Goal: Task Accomplishment & Management: Manage account settings

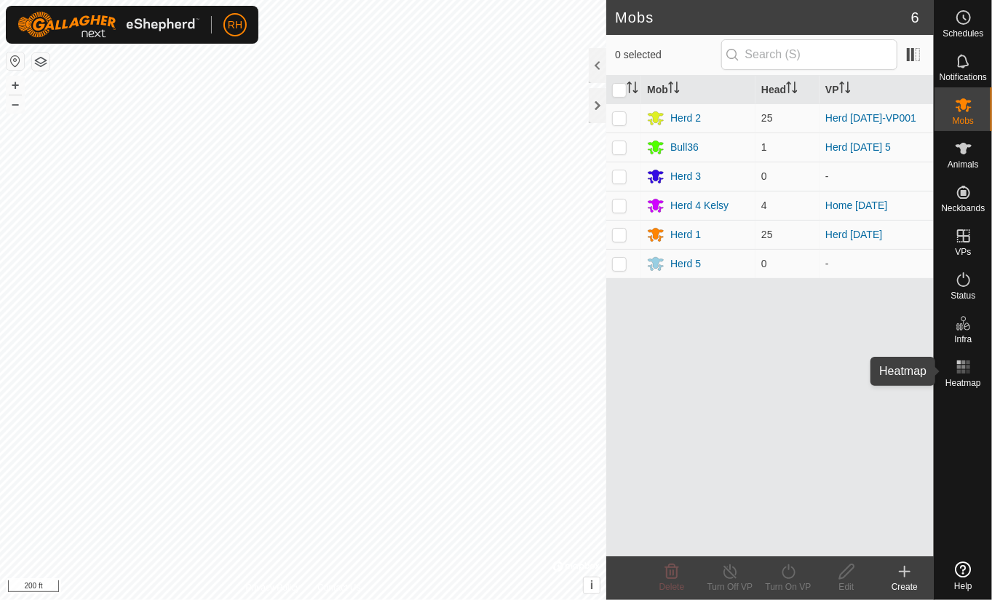
click at [964, 371] on rect at bounding box center [964, 372] width 4 height 4
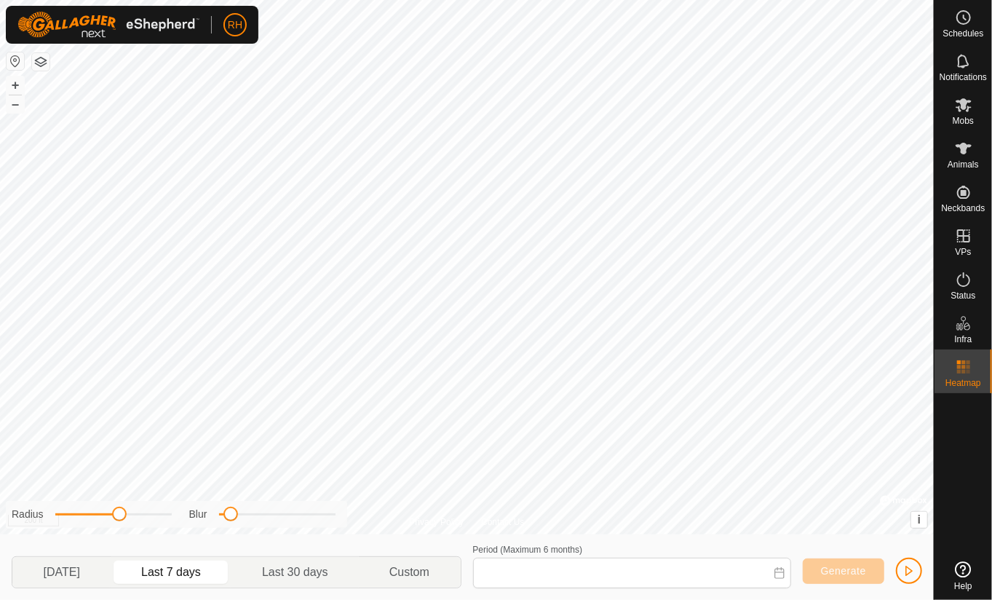
type input "[DATE] - [DATE]"
click at [111, 517] on span at bounding box center [114, 514] width 15 height 15
drag, startPoint x: 112, startPoint y: 518, endPoint x: 101, endPoint y: 518, distance: 10.9
click at [101, 518] on span at bounding box center [104, 514] width 15 height 15
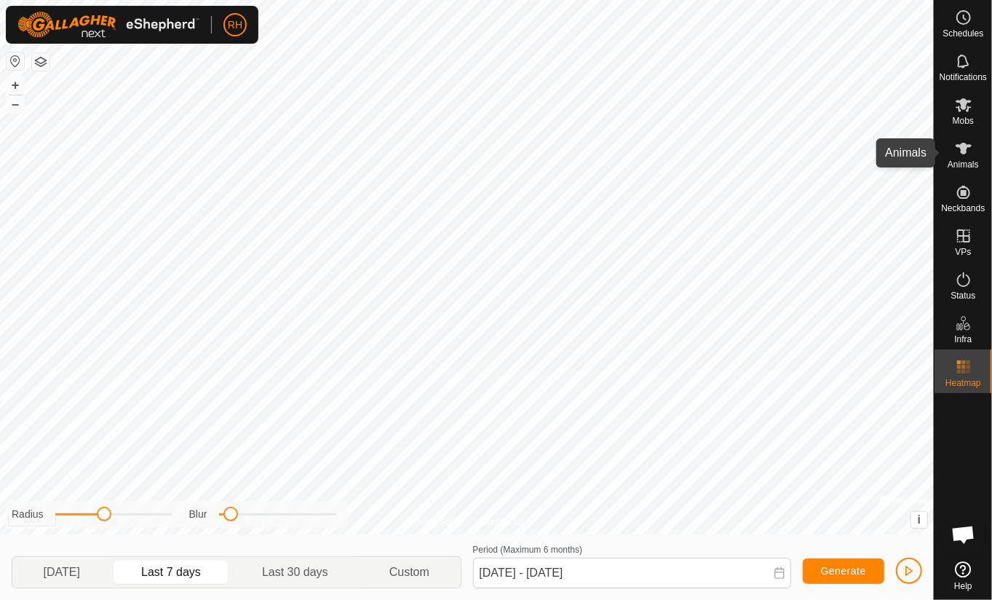
click at [963, 155] on icon at bounding box center [963, 148] width 17 height 17
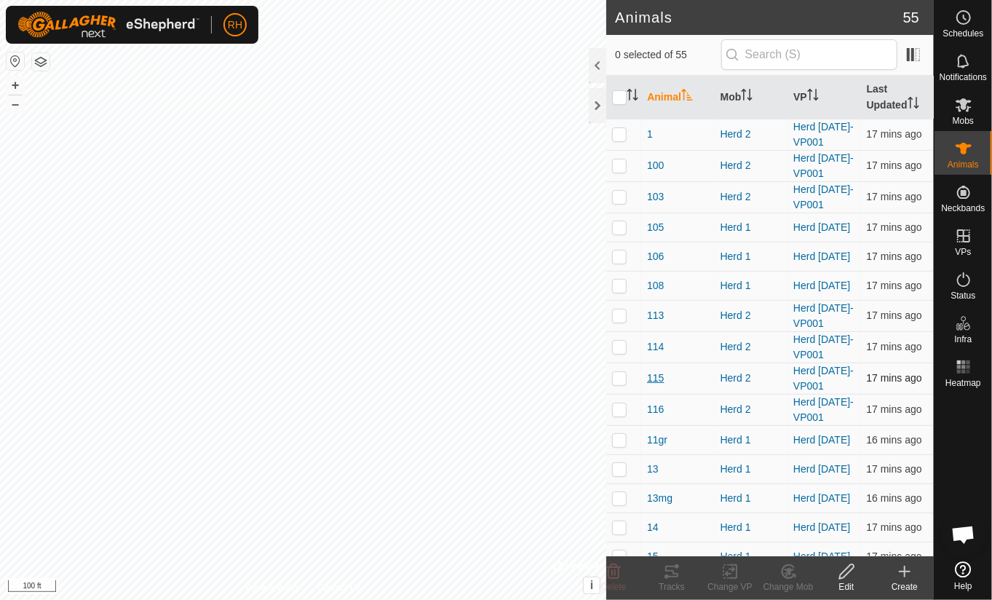
click at [656, 379] on span "115" at bounding box center [655, 378] width 17 height 15
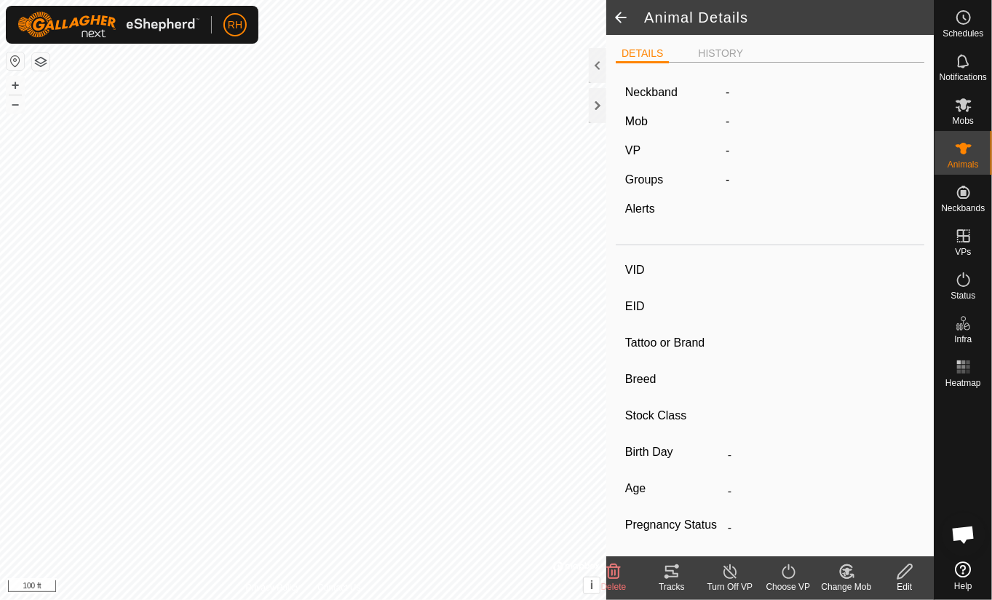
type input "115"
type input "-"
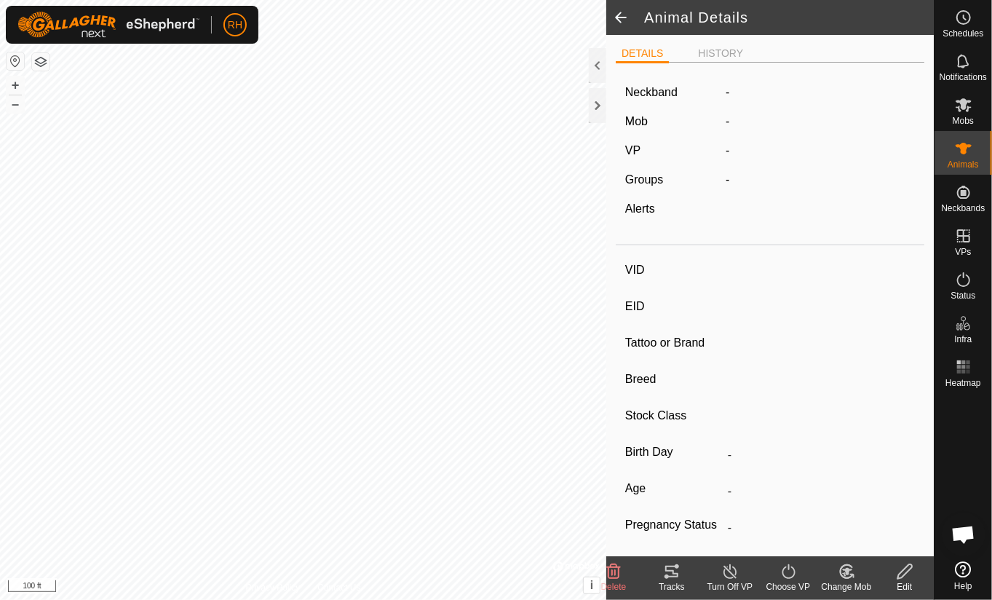
type input "-"
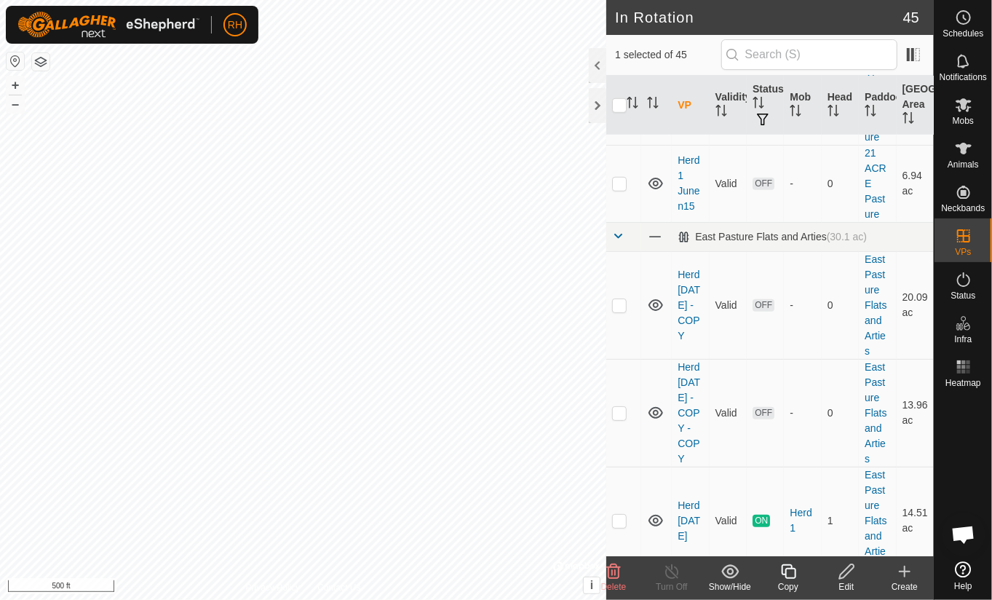
scroll to position [639, 0]
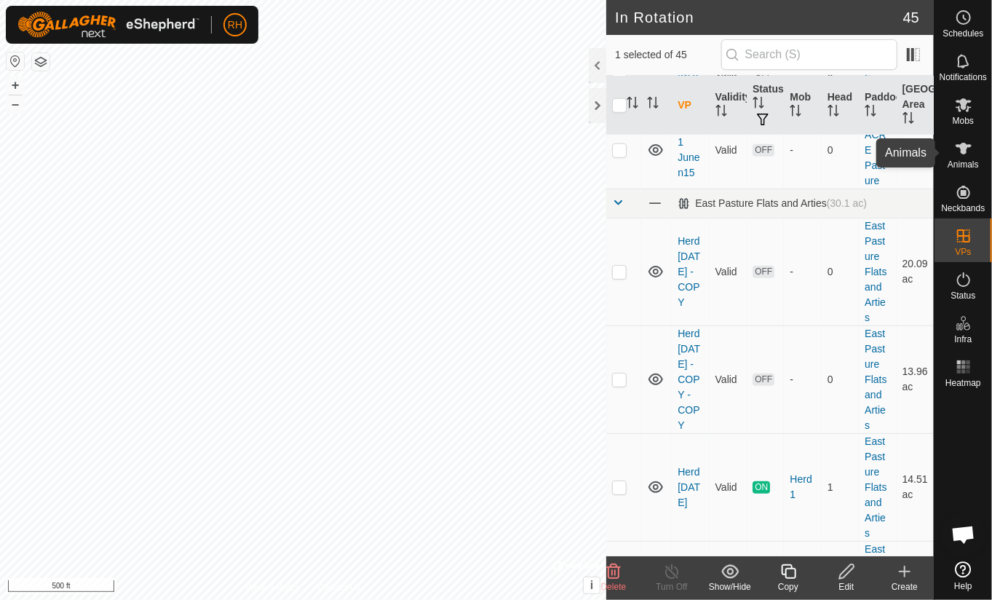
click at [962, 154] on icon at bounding box center [963, 148] width 17 height 17
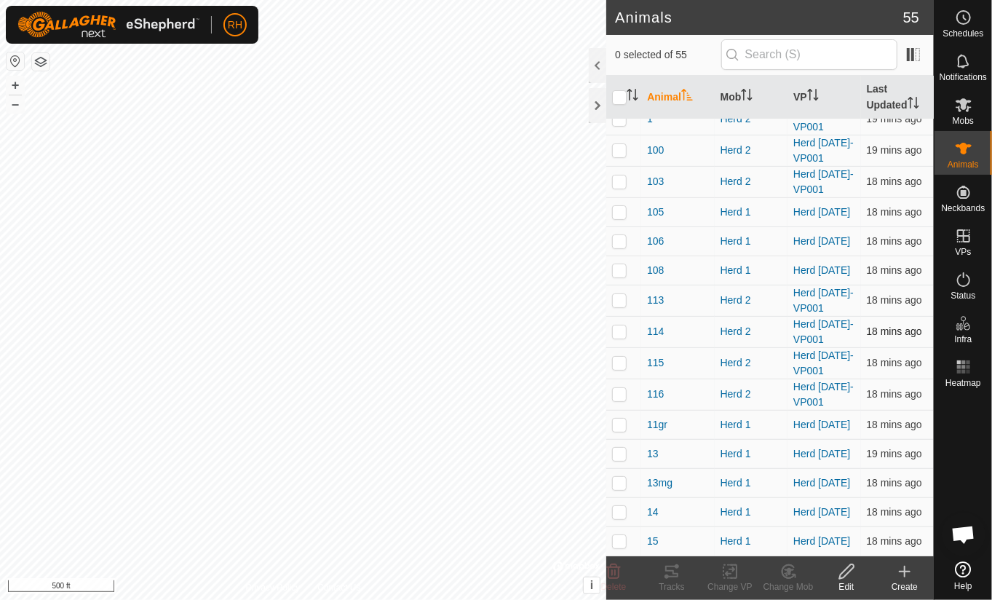
scroll to position [16, 0]
click at [652, 362] on span "115" at bounding box center [655, 362] width 17 height 15
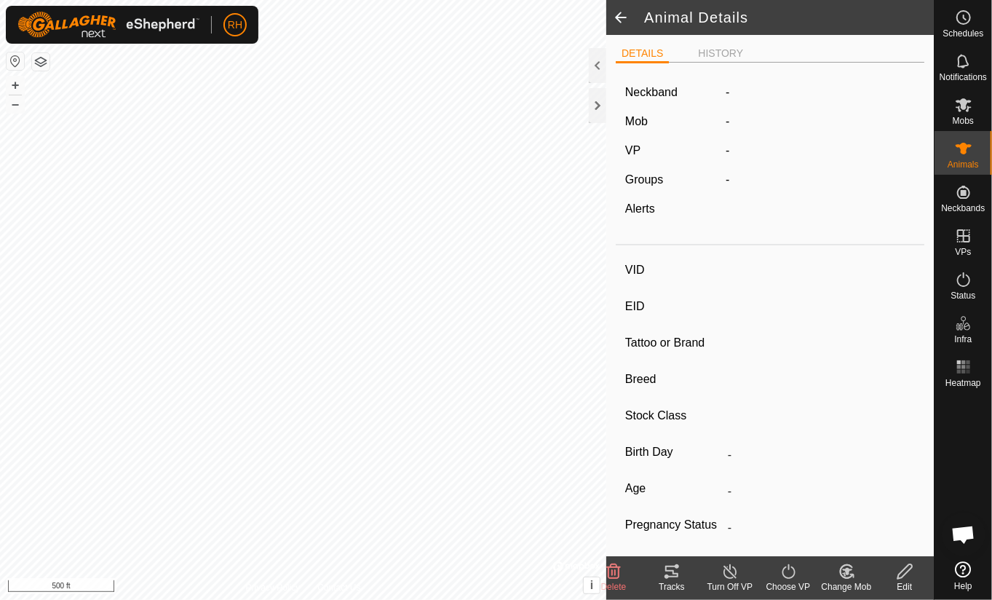
type input "115"
type input "-"
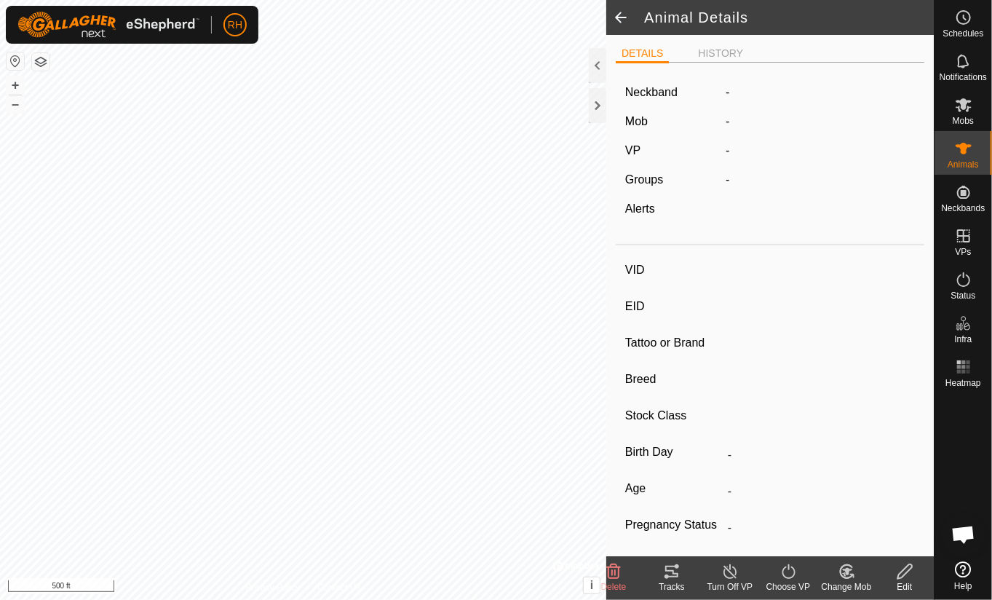
type input "-"
